Goal: Transaction & Acquisition: Purchase product/service

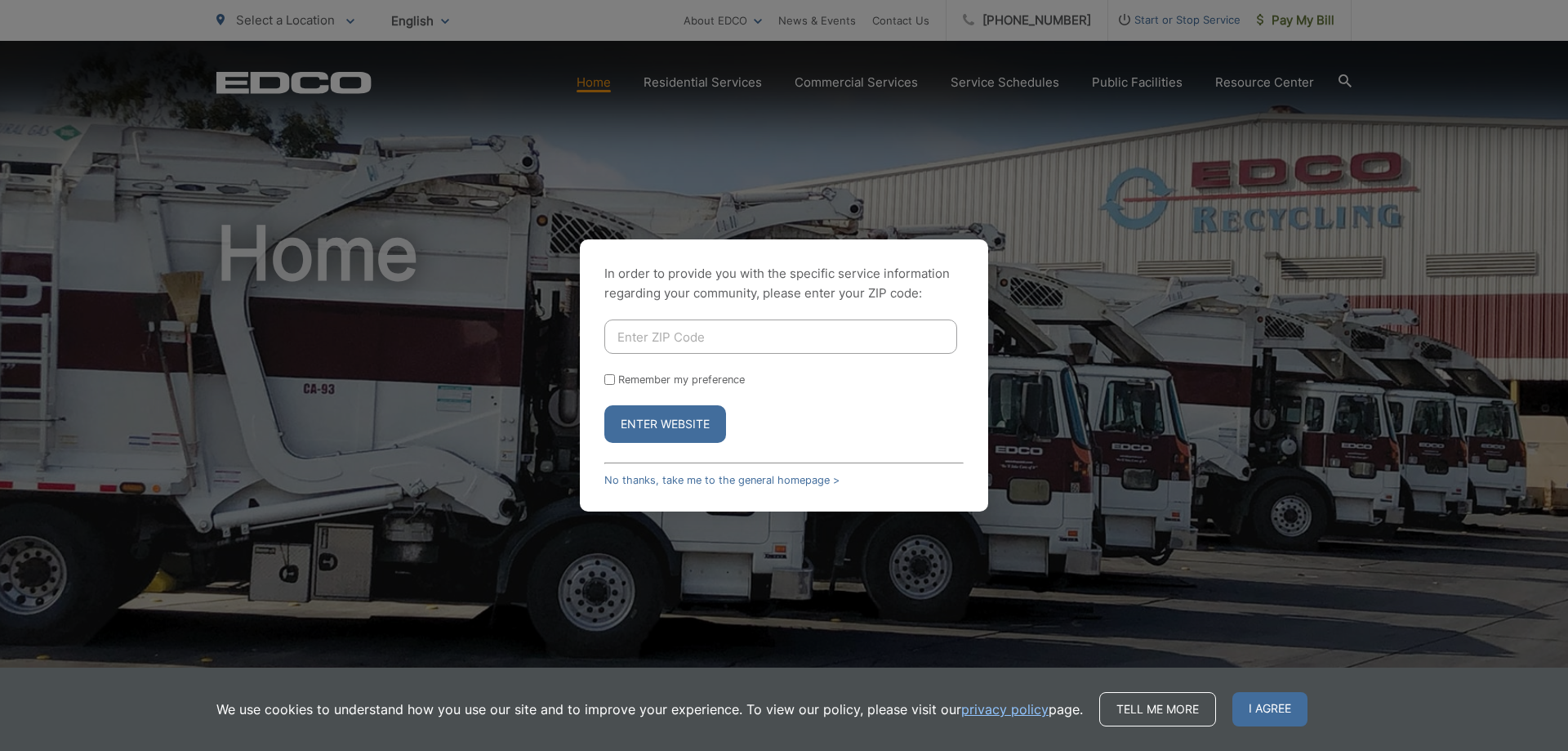
click at [746, 332] on input "Enter ZIP Code" at bounding box center [781, 336] width 353 height 34
type input "92021"
click at [668, 427] on button "Enter Website" at bounding box center [665, 424] width 122 height 37
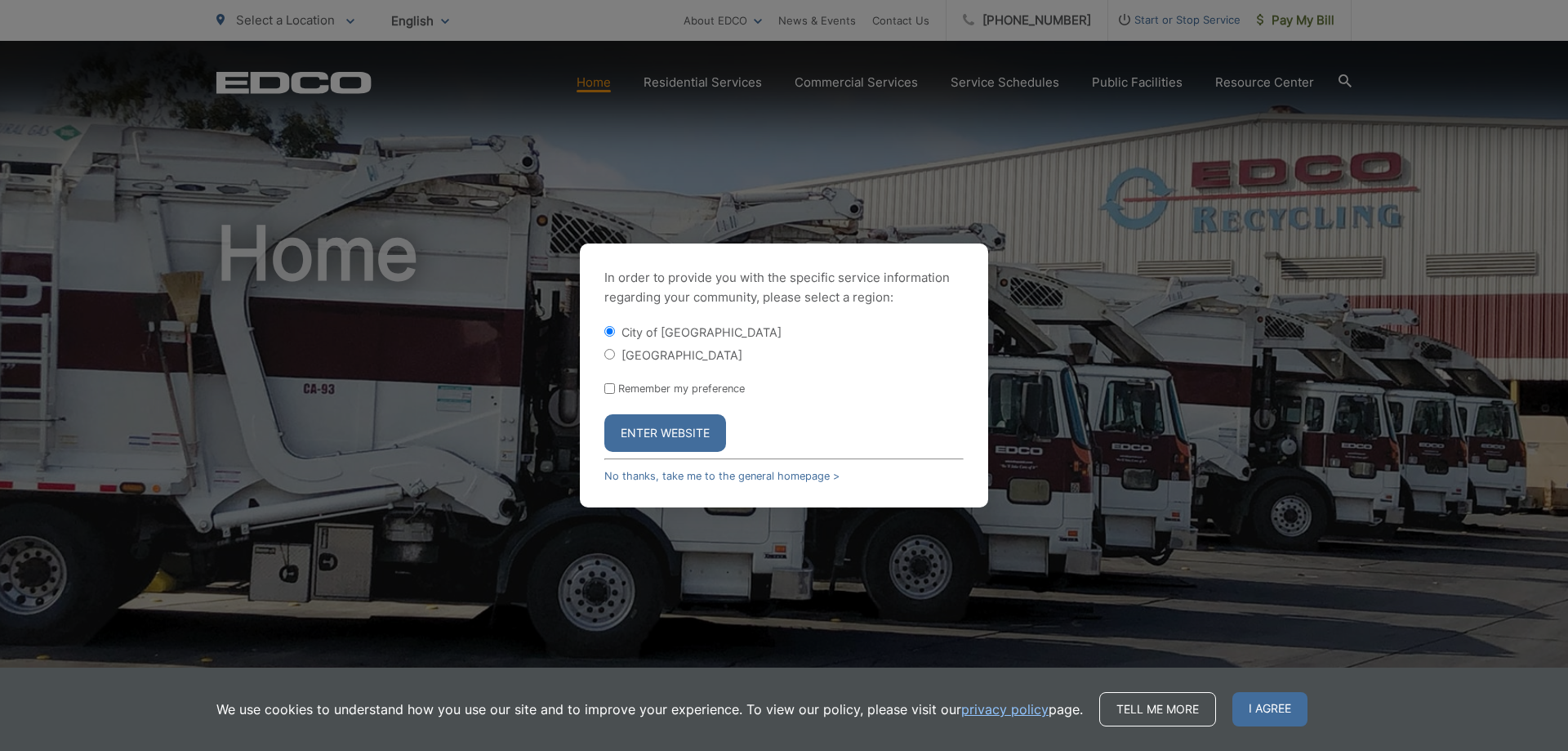
click at [660, 426] on button "Enter Website" at bounding box center [665, 433] width 122 height 37
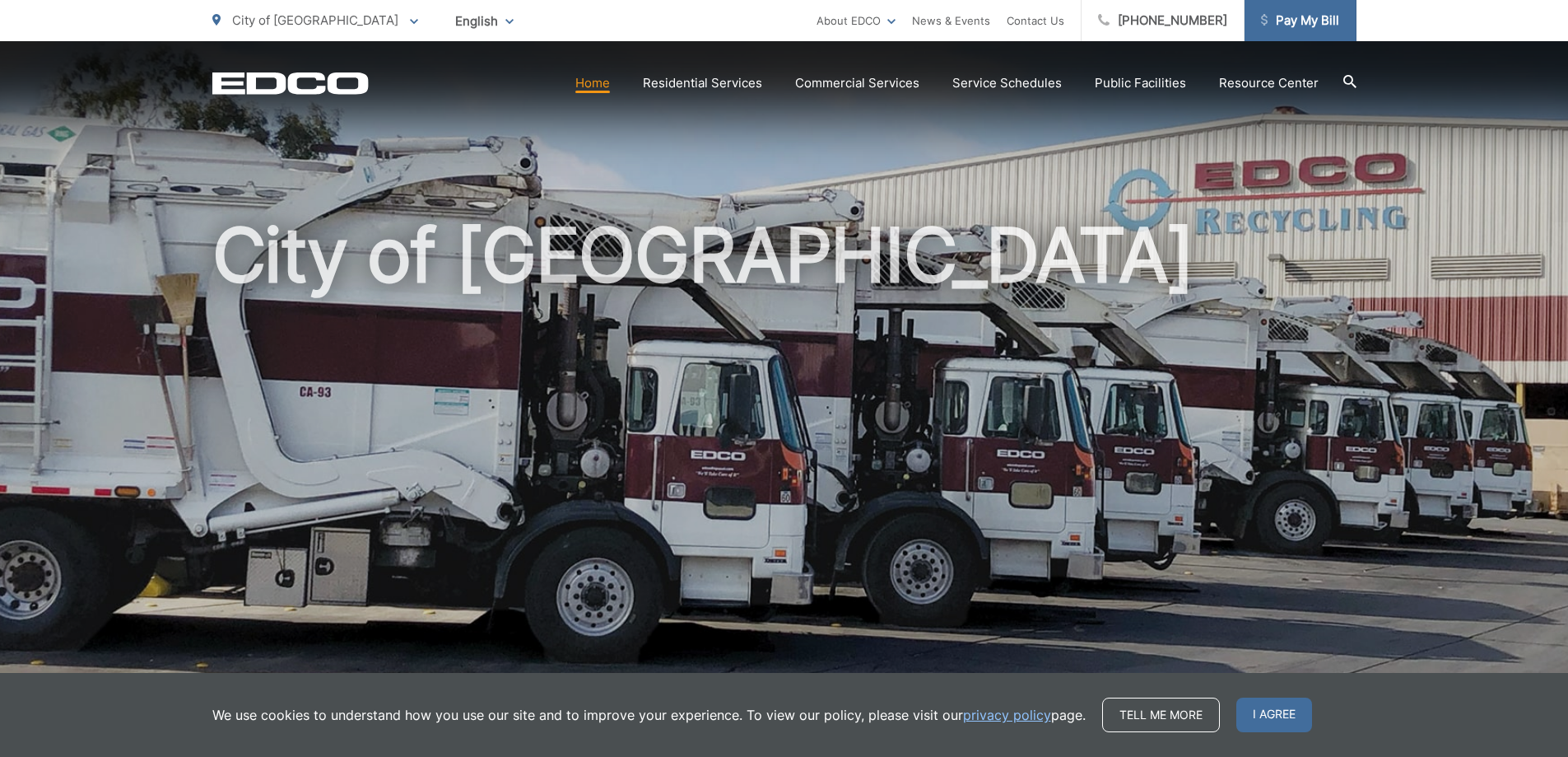
click at [1293, 11] on span "Pay My Bill" at bounding box center [1299, 21] width 78 height 20
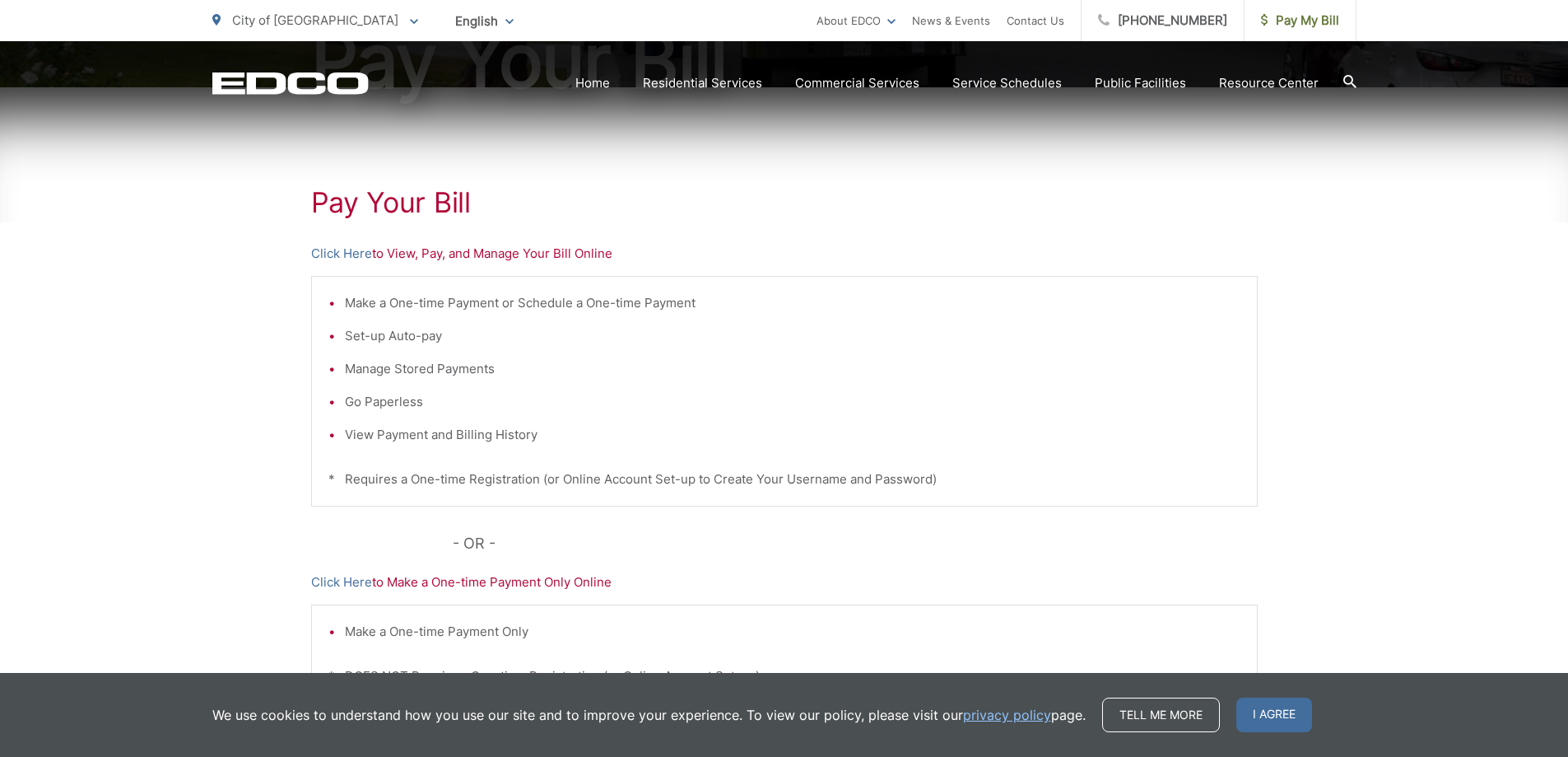
scroll to position [247, 0]
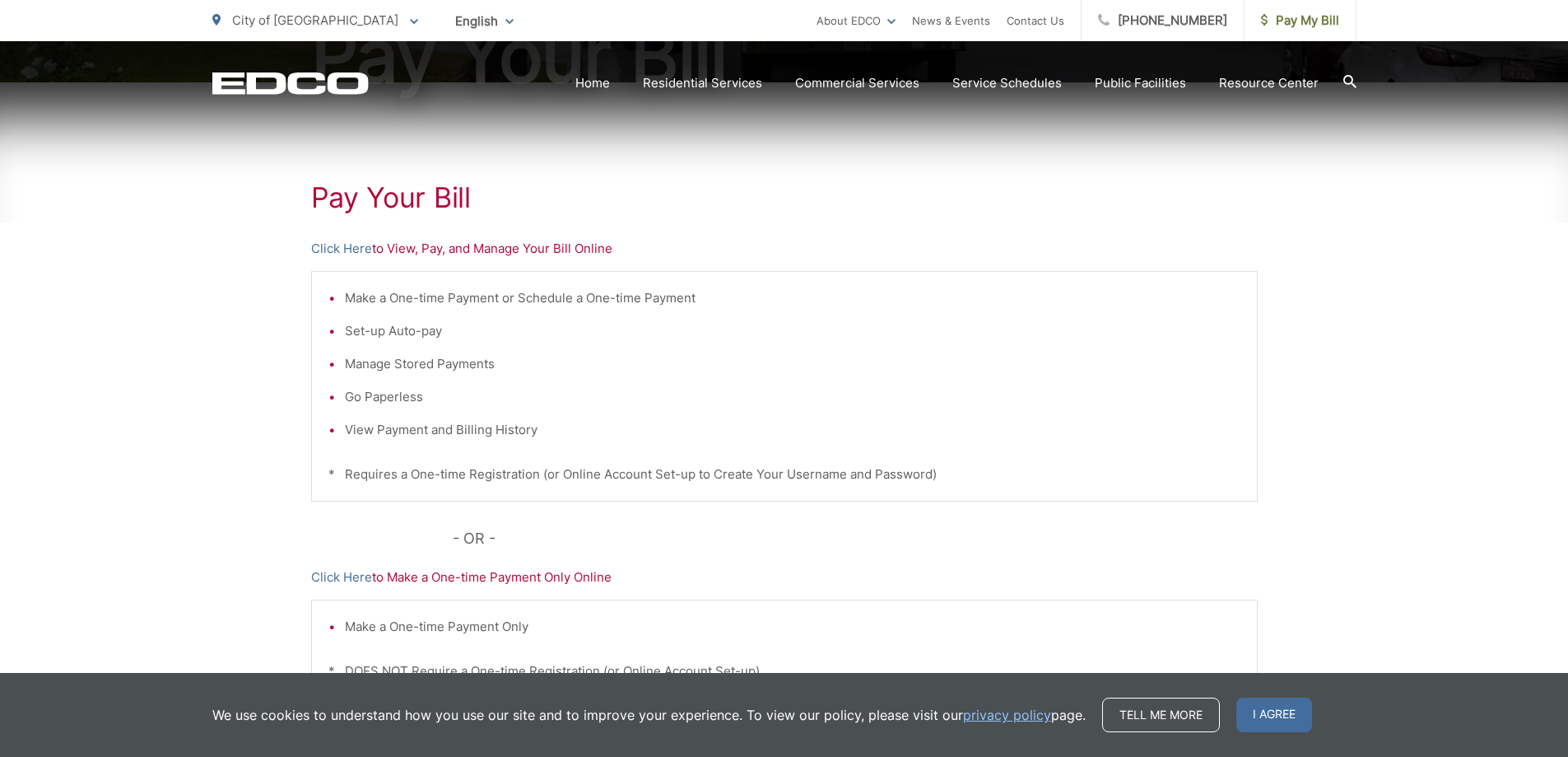
click at [491, 251] on p "Click Here to View, Pay, and Manage Your Bill Online" at bounding box center [784, 249] width 947 height 20
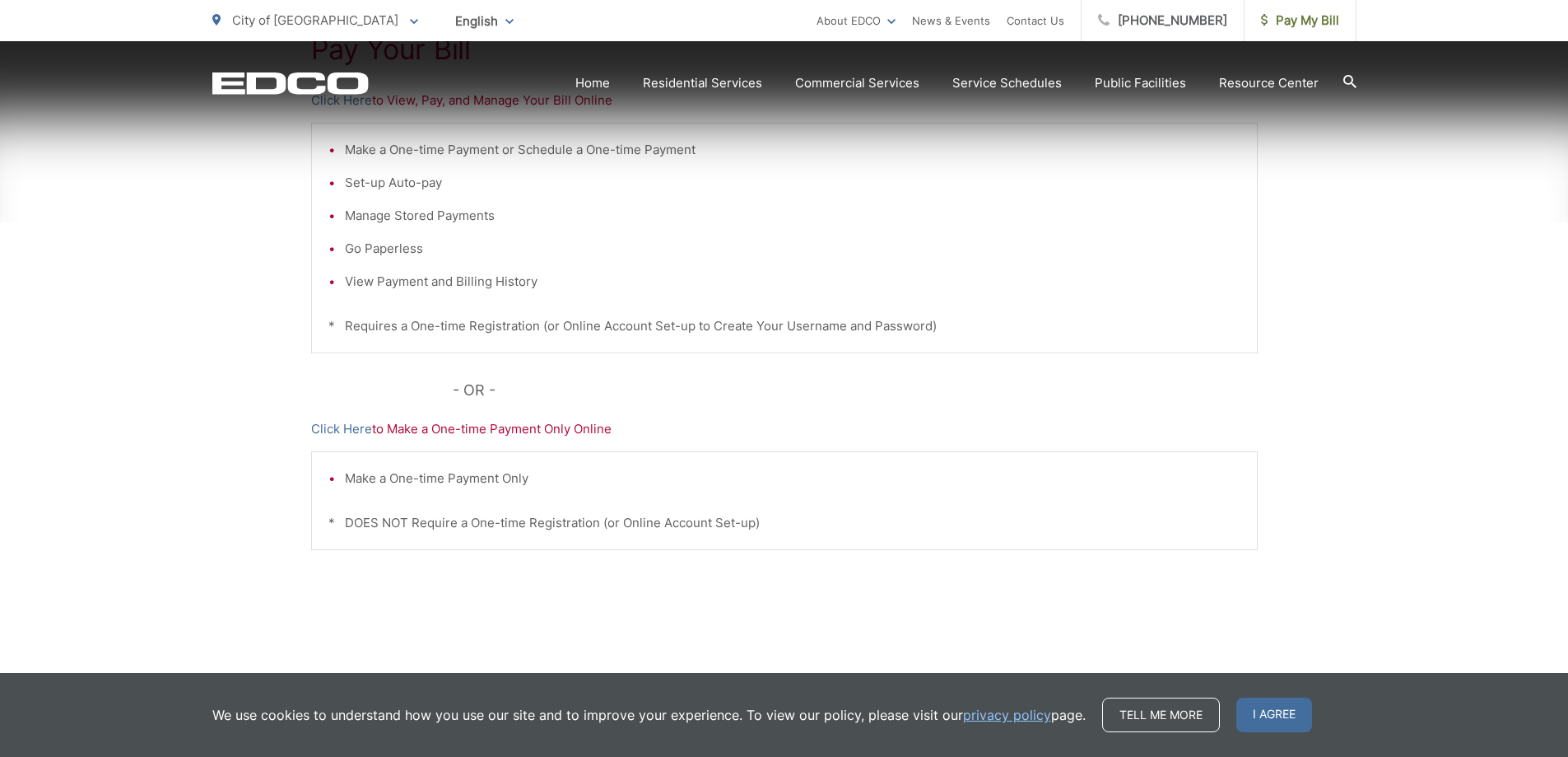
scroll to position [412, 0]
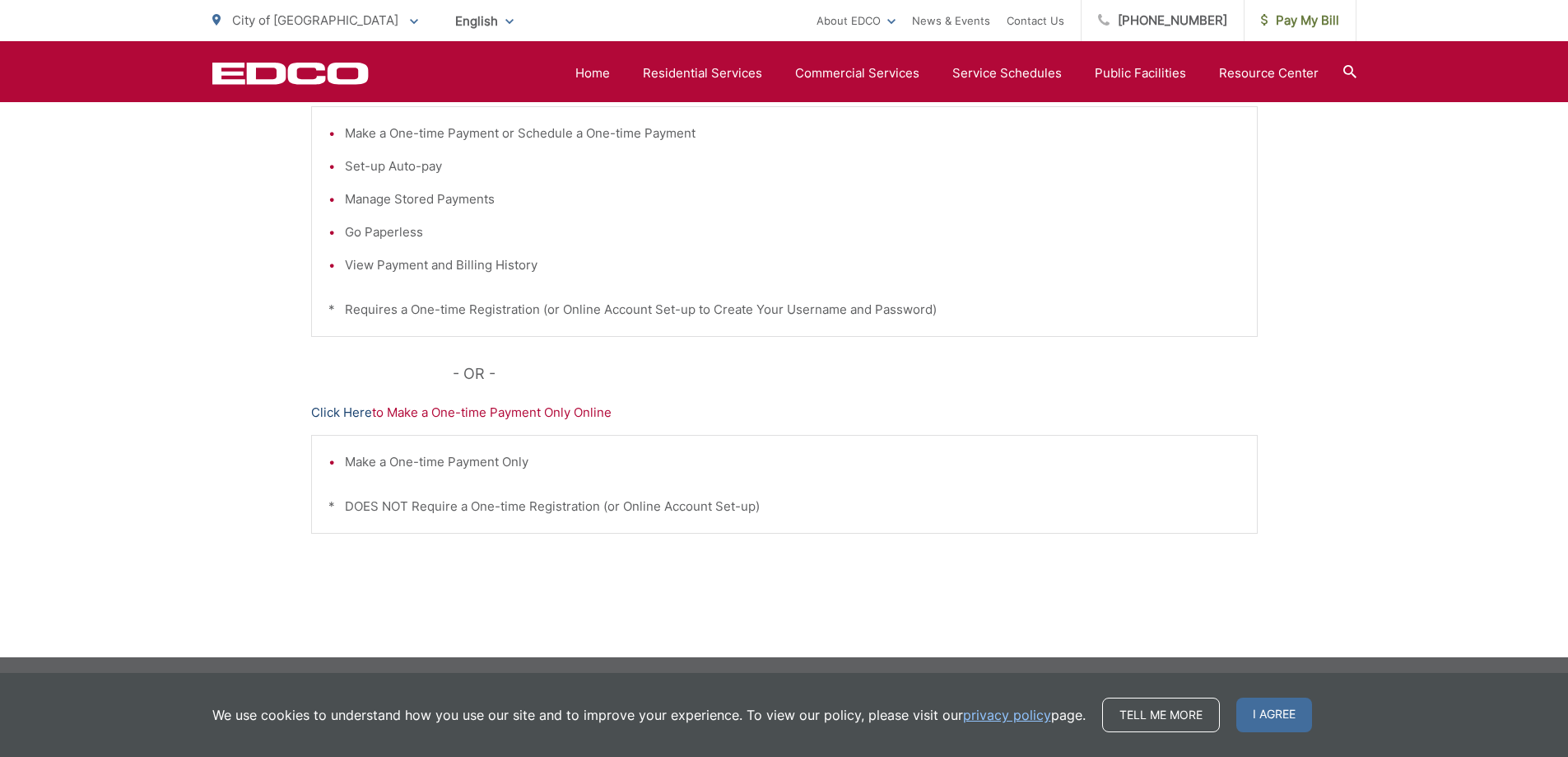
click at [337, 413] on link "Click Here" at bounding box center [342, 413] width 61 height 20
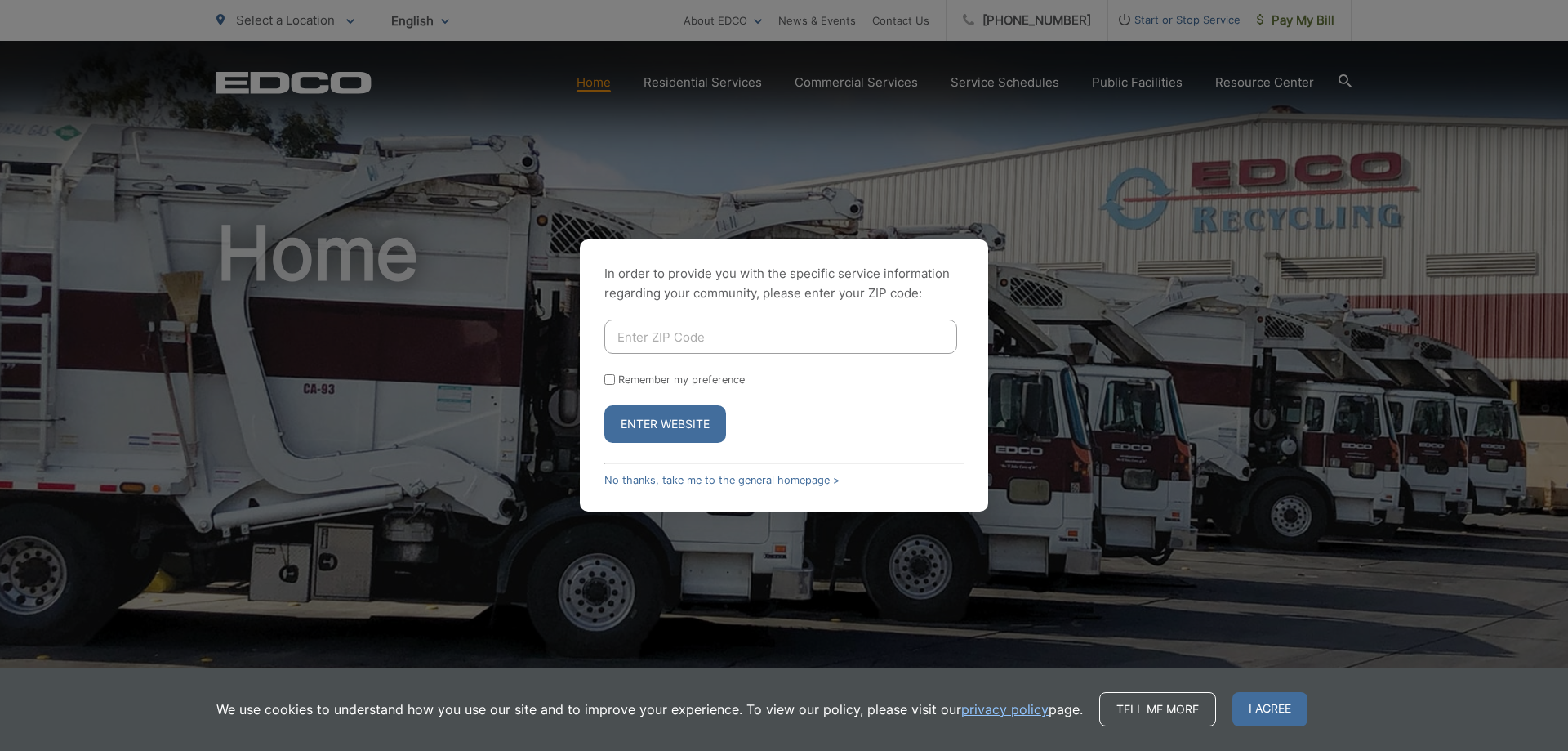
click at [727, 347] on input "Enter ZIP Code" at bounding box center [781, 336] width 353 height 34
type input "92021"
click at [691, 419] on button "Enter Website" at bounding box center [665, 424] width 122 height 37
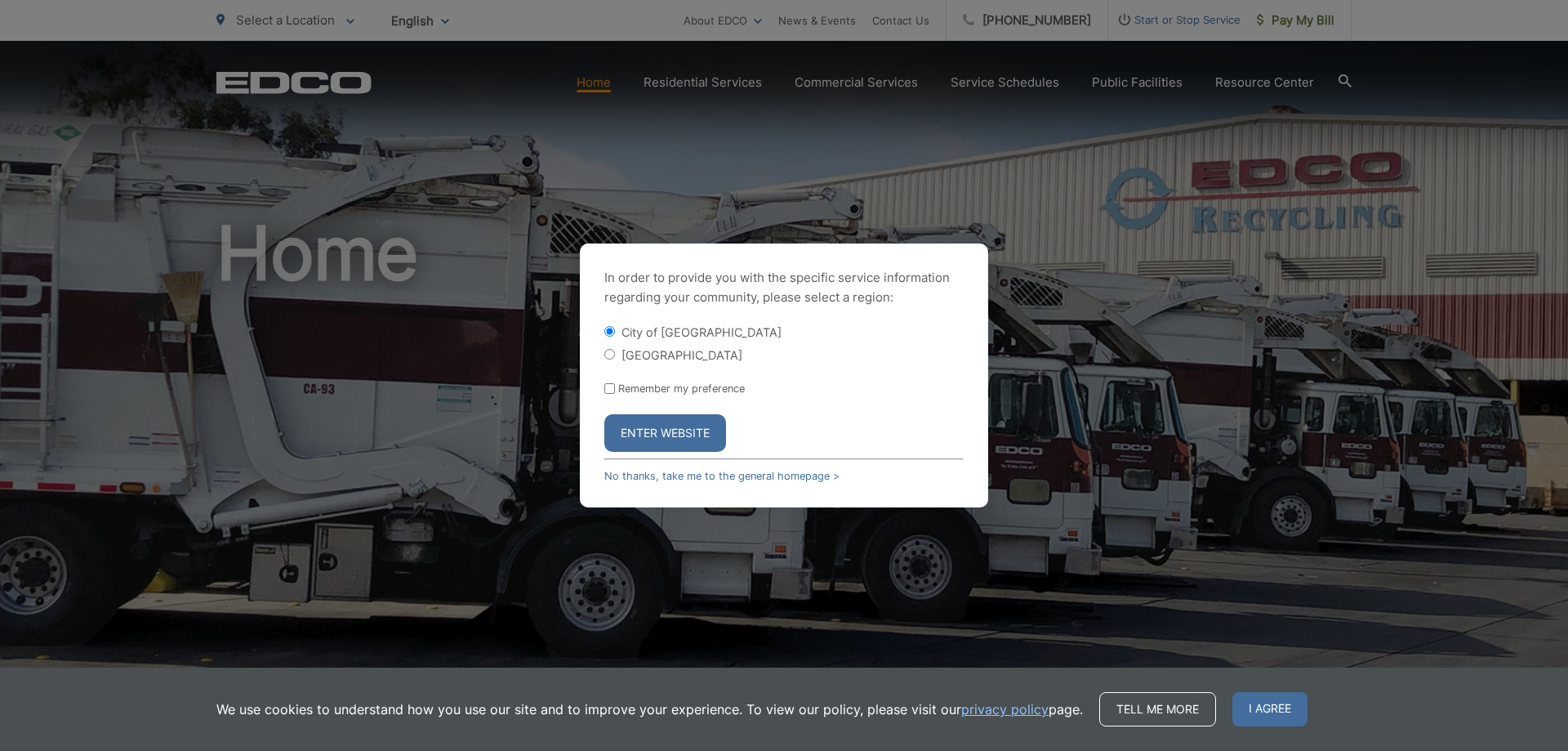
click at [665, 437] on button "Enter Website" at bounding box center [665, 433] width 122 height 37
